Goal: Information Seeking & Learning: Learn about a topic

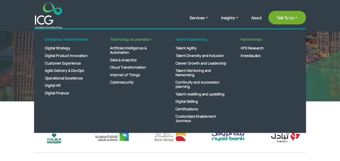
scroll to position [108, 0]
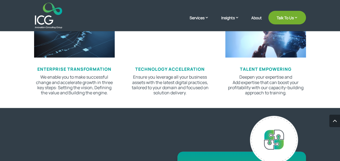
scroll to position [325, 0]
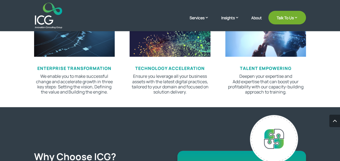
drag, startPoint x: 126, startPoint y: 1, endPoint x: 11, endPoint y: 57, distance: 127.9
click at [11, 57] on div "ICG builds your digital transformation capabilities by taking you on an end-to-…" at bounding box center [170, 20] width 340 height 173
click at [322, 60] on div "ICG builds your digital transformation capabilities by taking you on an end-to-…" at bounding box center [170, 20] width 340 height 173
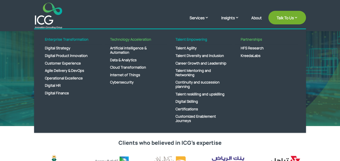
scroll to position [0, 0]
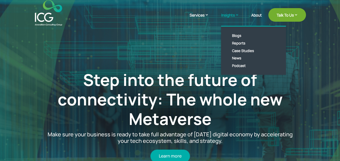
click at [236, 15] on link "Insights" at bounding box center [232, 19] width 23 height 14
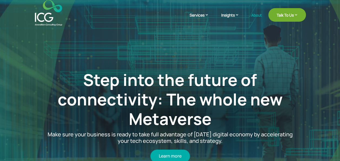
click at [258, 15] on link "About" at bounding box center [256, 19] width 11 height 13
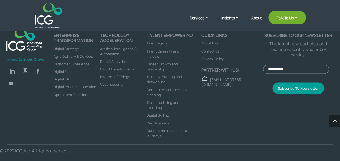
scroll to position [1490, 0]
click at [207, 44] on span "About ICG" at bounding box center [210, 43] width 17 height 5
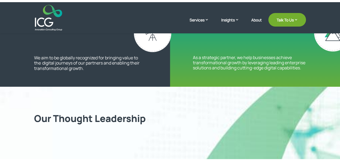
scroll to position [135, 0]
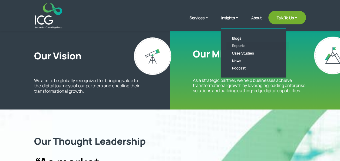
click at [244, 44] on link "Reports" at bounding box center [258, 46] width 62 height 8
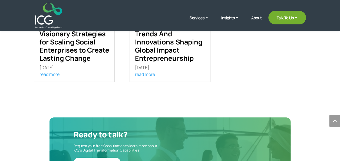
scroll to position [351, 0]
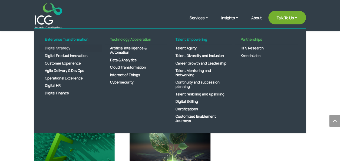
click at [69, 46] on link "Digital Strategy" at bounding box center [71, 48] width 62 height 8
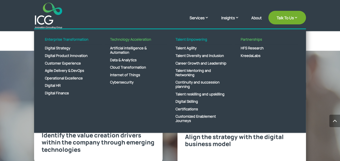
scroll to position [217, 0]
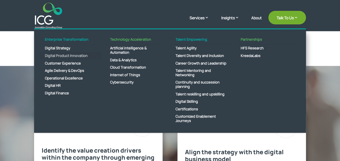
click at [83, 53] on link "Digital Product Innovation" at bounding box center [71, 56] width 62 height 8
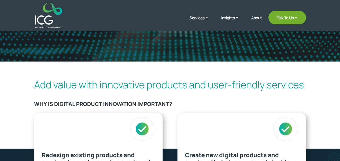
scroll to position [81, 0]
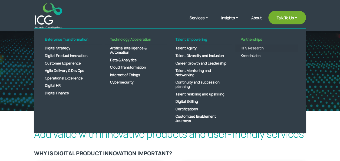
click at [259, 49] on link "HFS Research" at bounding box center [267, 48] width 62 height 8
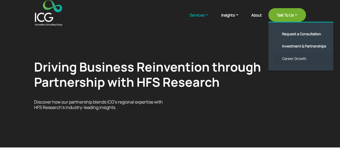
click at [285, 59] on link "Career Growth" at bounding box center [305, 59] width 62 height 12
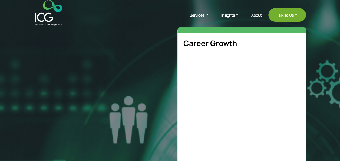
select select "**"
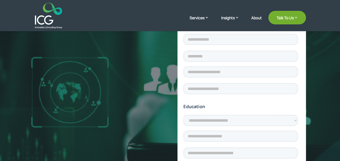
scroll to position [217, 0]
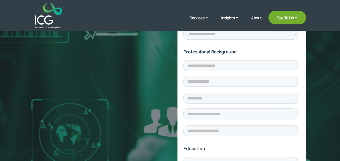
click at [315, 23] on header "Services Enterprise Transformation Digital Strategy Digital Product Innovation …" at bounding box center [170, 15] width 340 height 31
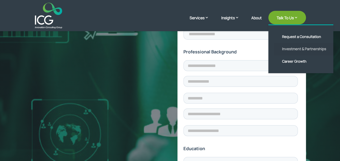
click at [298, 49] on link "Investment & Partnerships" at bounding box center [305, 49] width 62 height 12
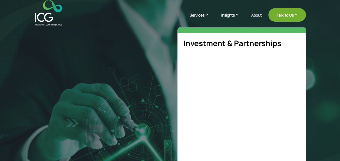
select select "**"
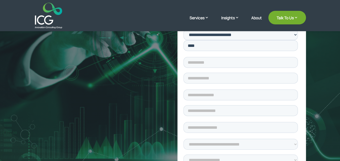
scroll to position [163, 0]
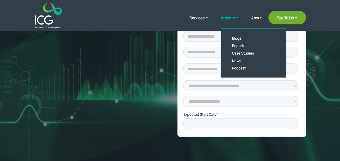
click at [233, 20] on link "Insights" at bounding box center [232, 22] width 23 height 14
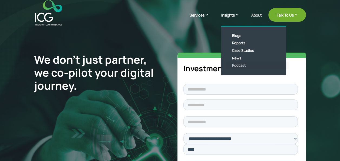
click at [234, 65] on link "Podcast" at bounding box center [258, 66] width 62 height 8
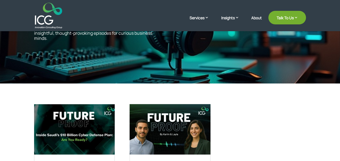
scroll to position [108, 0]
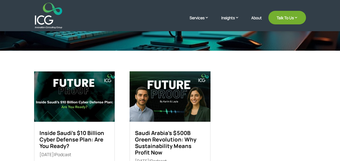
click at [167, 105] on img at bounding box center [170, 96] width 81 height 50
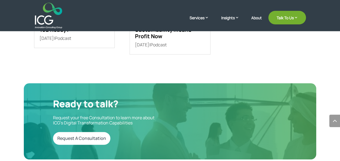
scroll to position [244, 0]
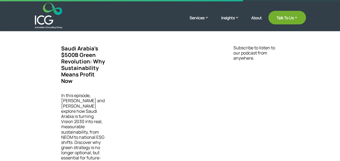
scroll to position [135, 0]
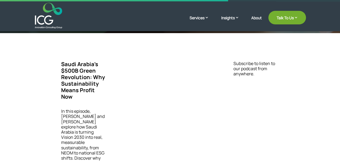
click at [202, 142] on div "Saudi Arabia’s $500B Green Revolution: Why Sustainability Means Profit Now In t…" at bounding box center [170, 121] width 218 height 131
drag, startPoint x: 173, startPoint y: 149, endPoint x: 173, endPoint y: 138, distance: 10.8
click at [173, 149] on div "Saudi Arabia’s $500B Green Revolution: Why Sustainability Means Profit Now In t…" at bounding box center [170, 121] width 218 height 131
